Goal: Task Accomplishment & Management: Manage account settings

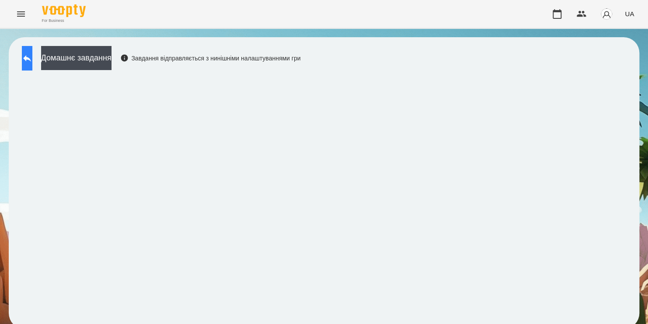
click at [32, 65] on button at bounding box center [27, 58] width 10 height 24
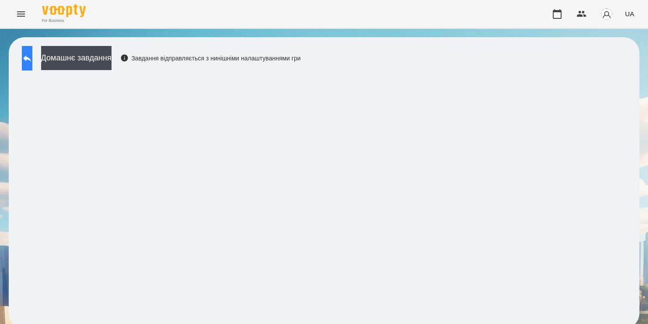
click at [32, 65] on button at bounding box center [27, 58] width 10 height 24
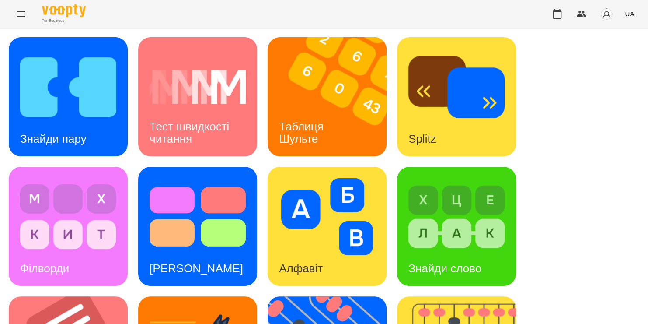
scroll to position [290, 0]
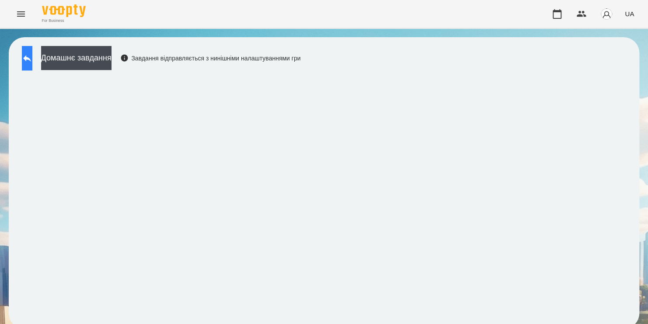
click at [31, 58] on icon at bounding box center [27, 58] width 8 height 7
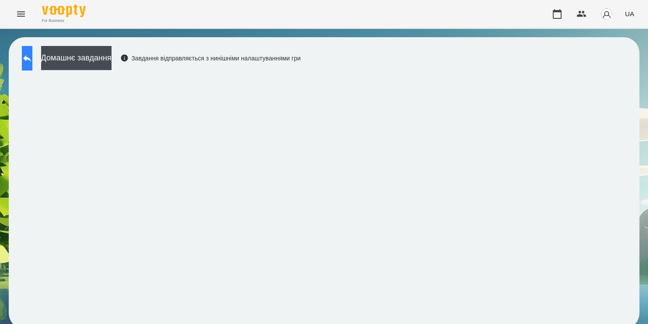
click at [32, 52] on button at bounding box center [27, 58] width 10 height 24
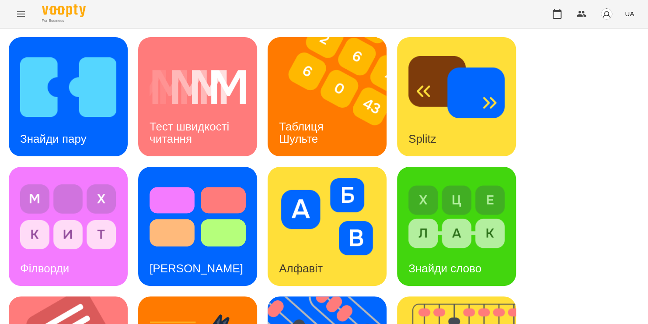
scroll to position [163, 0]
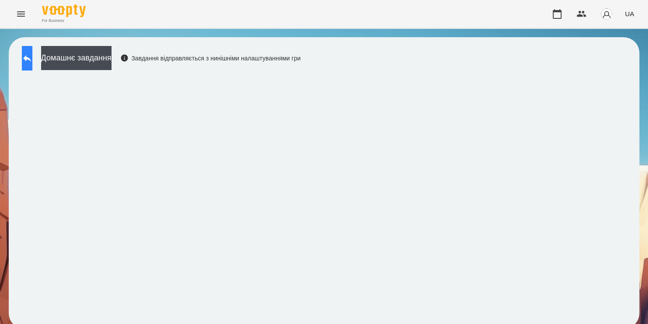
click at [28, 59] on button at bounding box center [27, 58] width 10 height 24
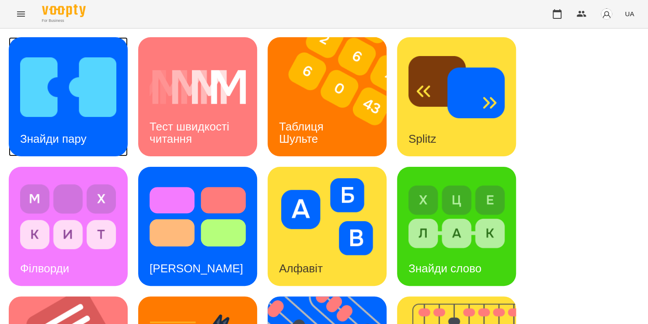
click at [46, 83] on img at bounding box center [68, 87] width 96 height 77
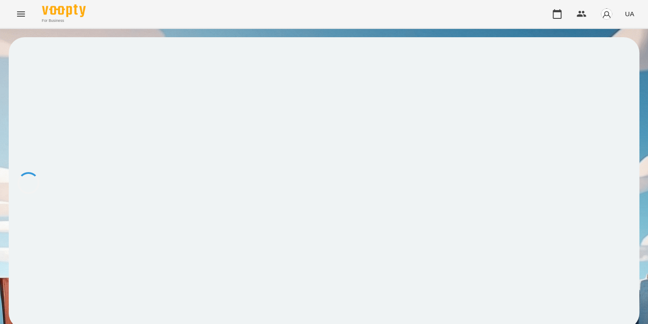
drag, startPoint x: 49, startPoint y: 4, endPoint x: 383, endPoint y: 21, distance: 334.5
click at [383, 21] on div "For Business UA" at bounding box center [324, 14] width 648 height 28
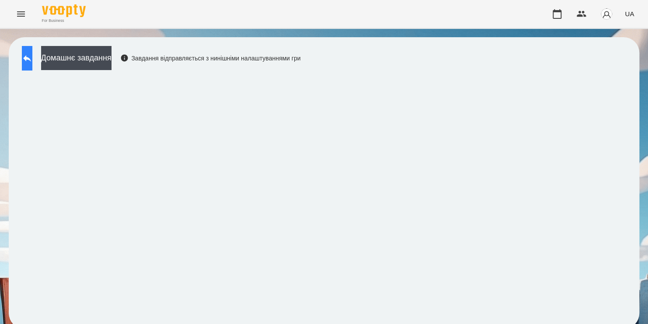
click at [31, 55] on icon at bounding box center [27, 58] width 10 height 10
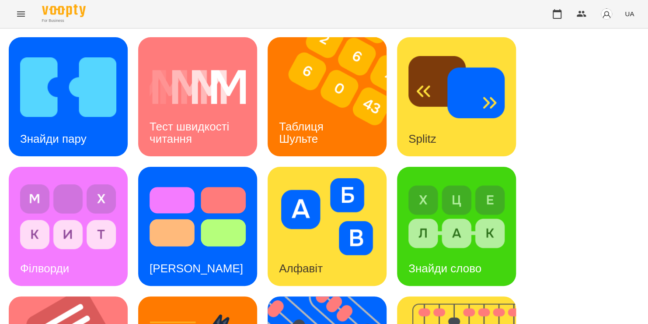
scroll to position [266, 0]
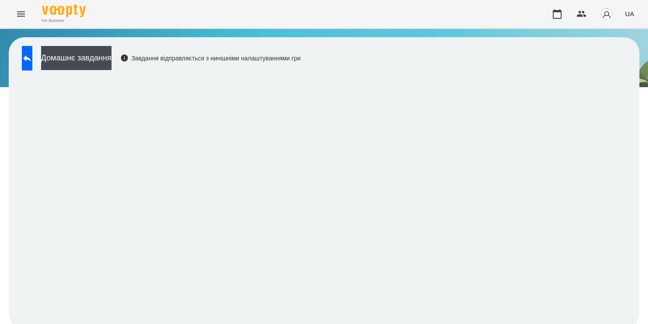
scroll to position [5, 0]
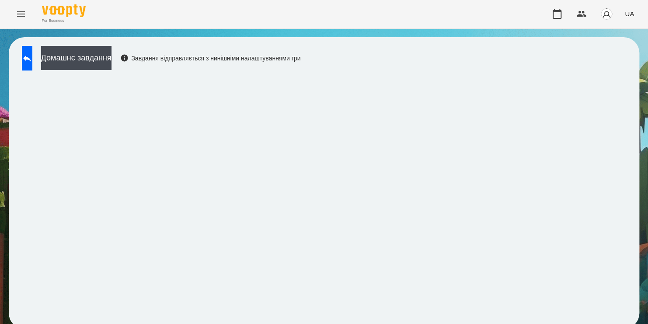
click at [382, 6] on div "For Business UA" at bounding box center [324, 14] width 648 height 28
click at [31, 55] on icon at bounding box center [27, 58] width 8 height 7
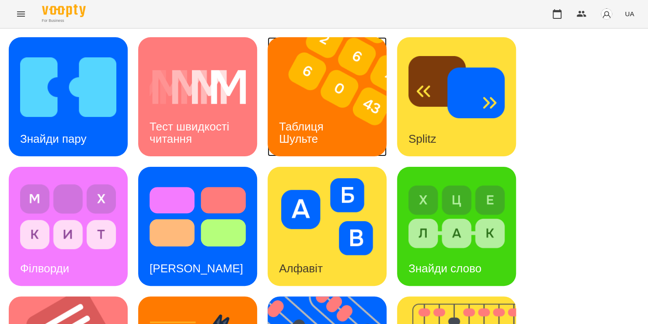
click at [304, 109] on div "Таблиця Шульте" at bounding box center [303, 132] width 70 height 47
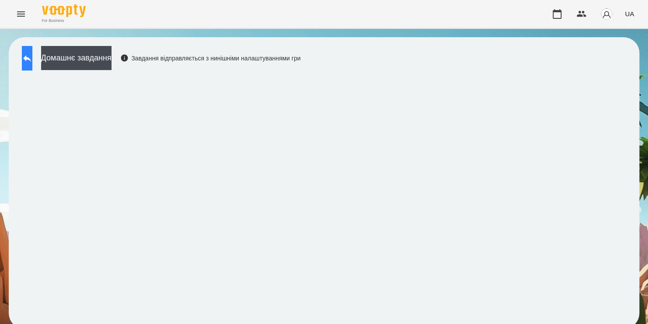
click at [32, 62] on icon at bounding box center [27, 58] width 10 height 10
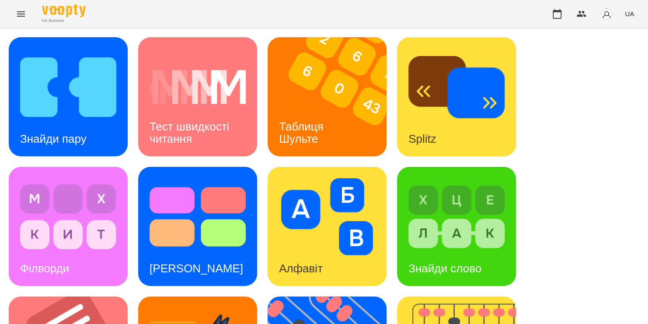
scroll to position [359, 0]
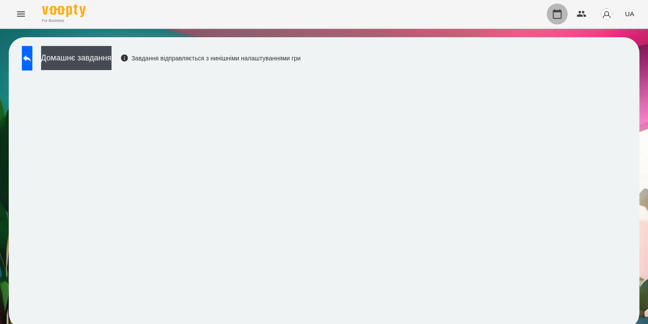
click at [557, 14] on icon "button" at bounding box center [557, 14] width 10 height 10
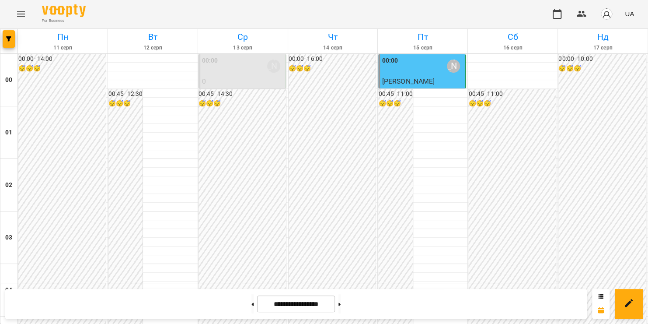
scroll to position [852, 0]
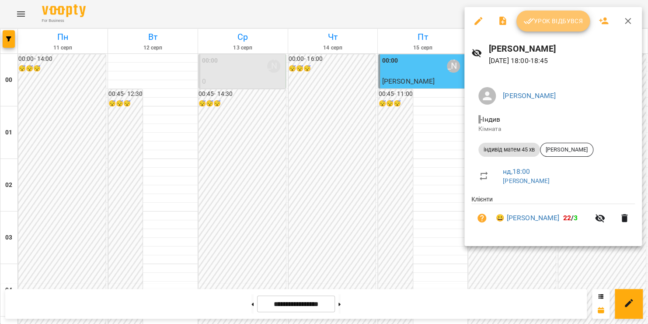
click at [567, 26] on button "Урок відбувся" at bounding box center [552, 20] width 73 height 21
